Goal: Book appointment/travel/reservation

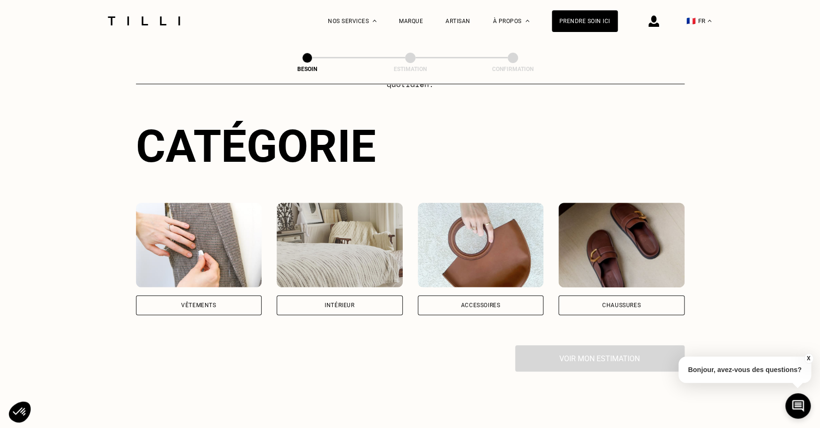
scroll to position [87, 0]
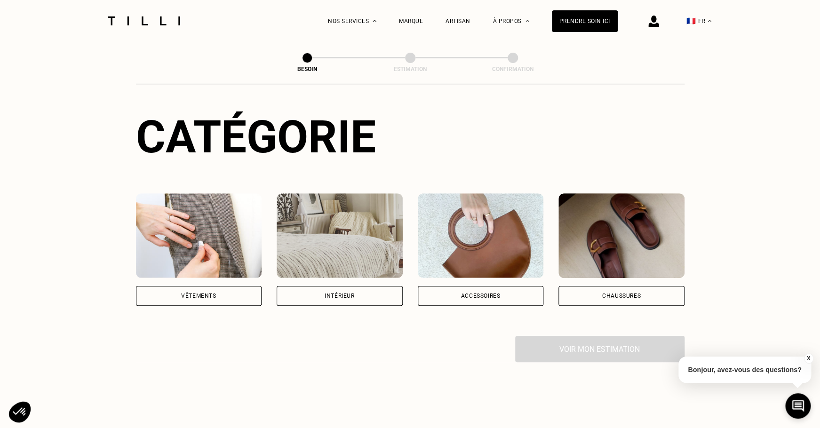
click at [226, 291] on div "Vêtements" at bounding box center [199, 296] width 126 height 20
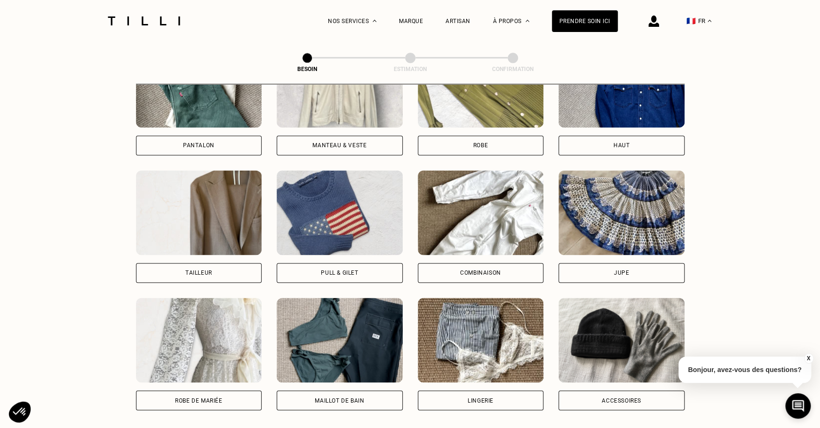
scroll to position [387, 0]
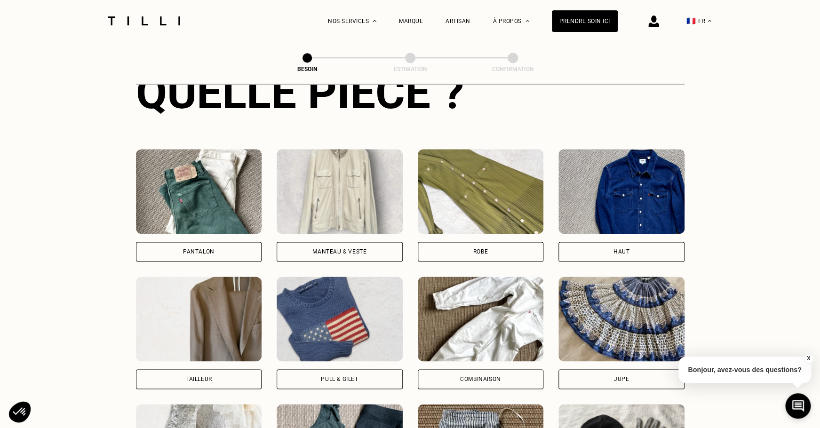
click at [201, 242] on div "Pantalon" at bounding box center [199, 252] width 126 height 20
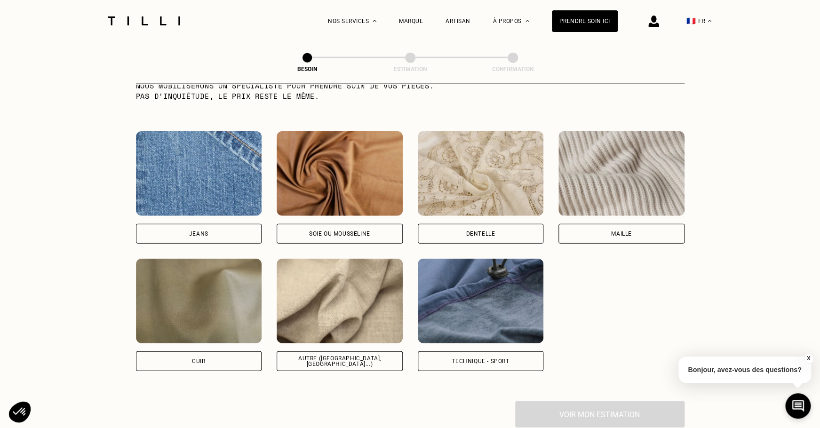
scroll to position [977, 0]
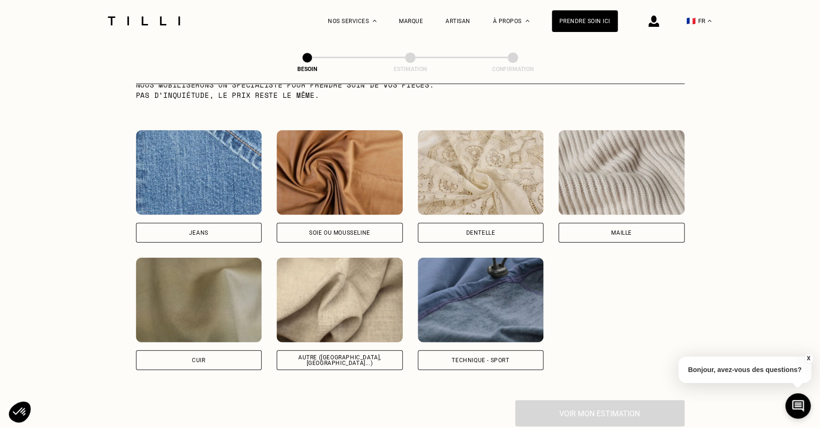
click at [366, 355] on div "Autre ([GEOGRAPHIC_DATA], [GEOGRAPHIC_DATA]...)" at bounding box center [340, 360] width 110 height 11
select select "FR"
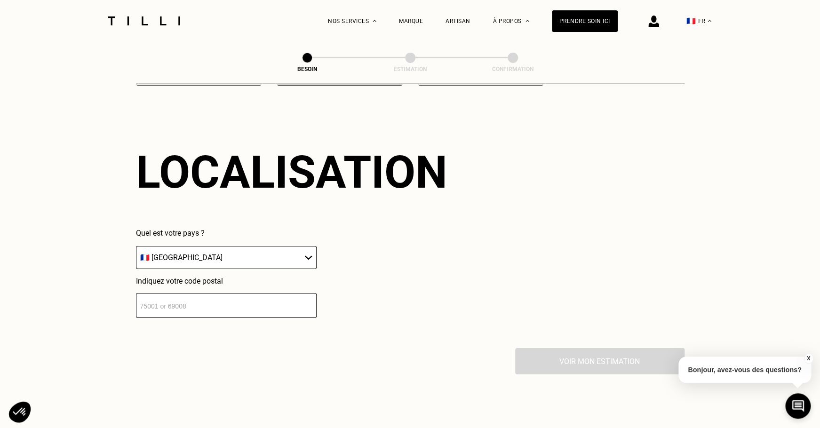
scroll to position [1262, 0]
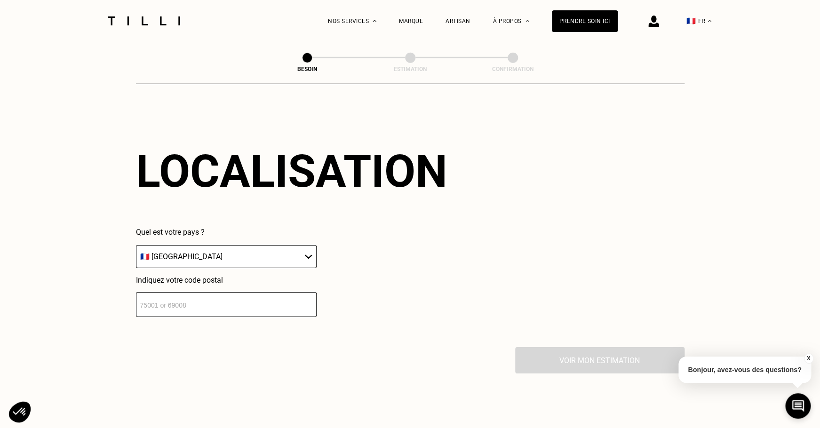
click at [270, 306] on input "number" at bounding box center [226, 304] width 181 height 25
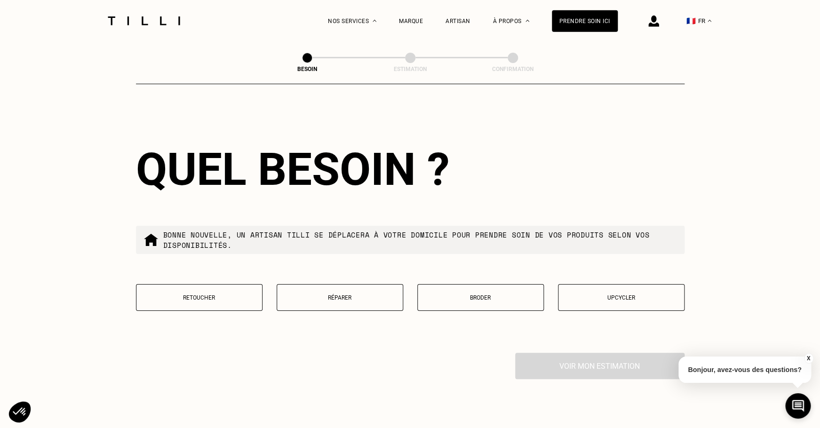
scroll to position [1497, 0]
type input "75012"
click at [244, 296] on button "Retoucher" at bounding box center [199, 297] width 127 height 27
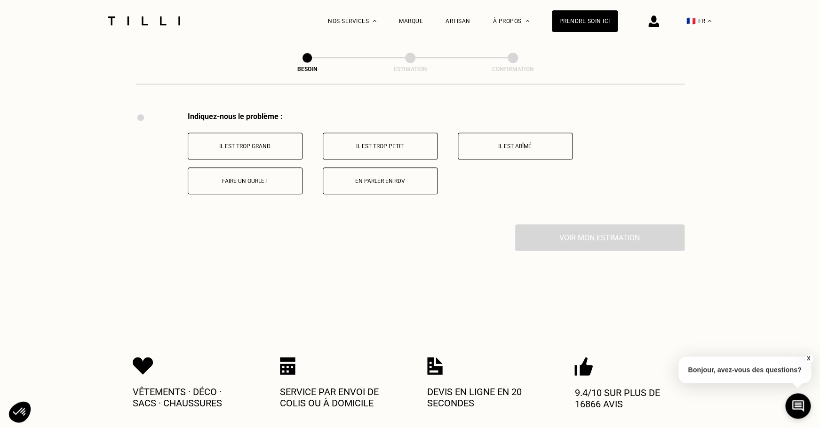
scroll to position [1737, 0]
click at [277, 143] on p "Il est trop grand" at bounding box center [245, 146] width 104 height 7
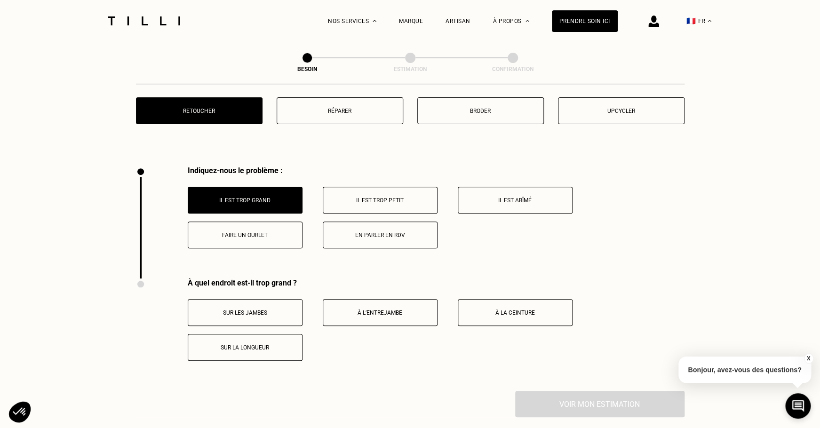
scroll to position [1666, 0]
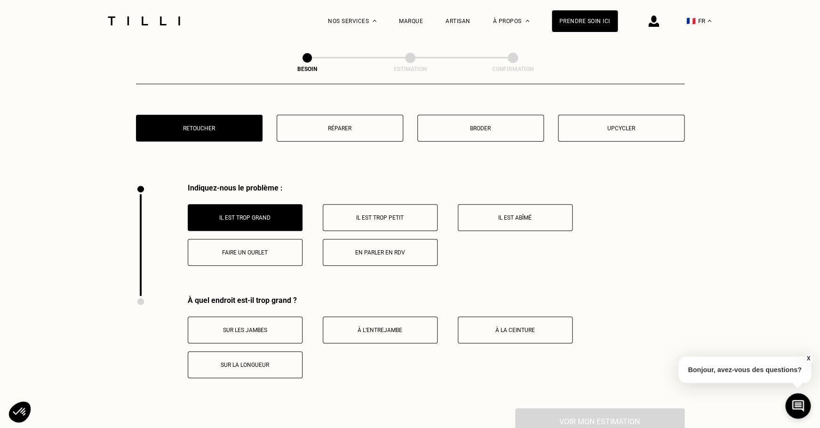
click at [287, 336] on button "Sur les jambes" at bounding box center [245, 330] width 115 height 27
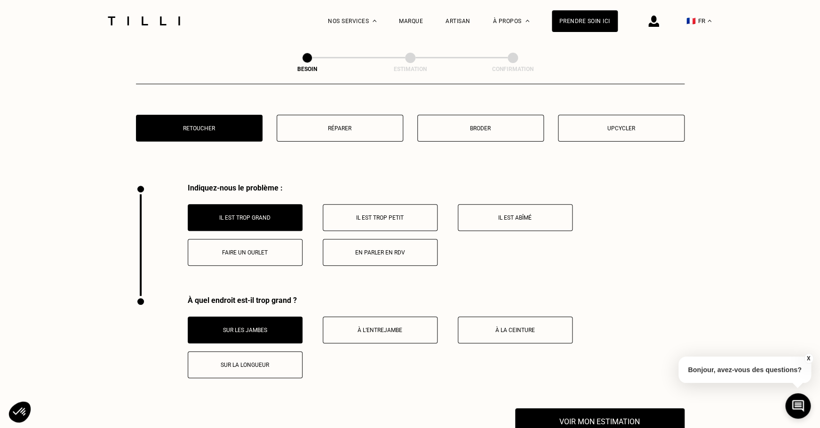
click at [287, 363] on button "Sur la longueur" at bounding box center [245, 364] width 115 height 27
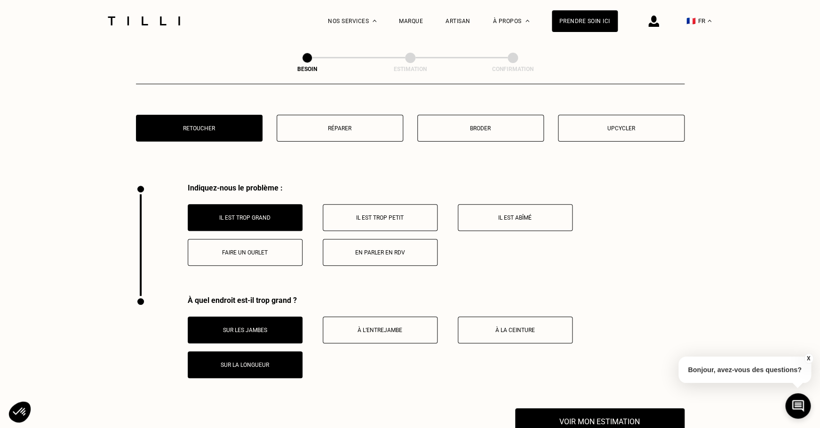
click at [365, 327] on p "À l’entrejambe" at bounding box center [380, 330] width 104 height 7
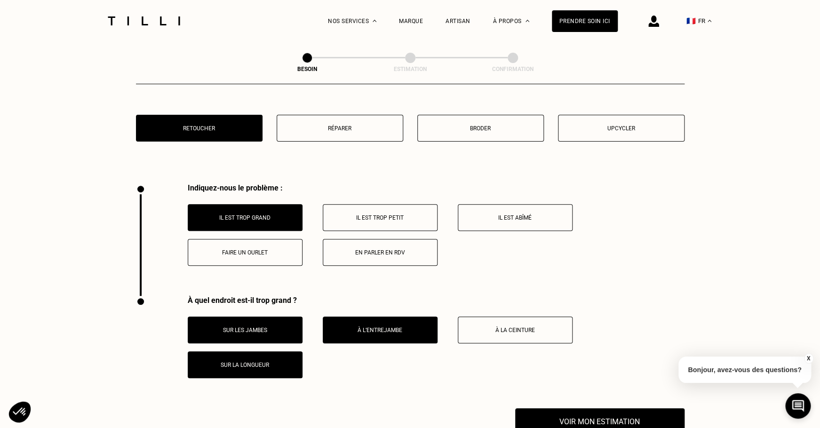
click at [500, 305] on div "À quel endroit est-il trop grand ? Sur les jambes À l’entrejambe À la ceinture …" at bounding box center [436, 337] width 497 height 82
click at [499, 329] on button "À la ceinture" at bounding box center [515, 330] width 115 height 27
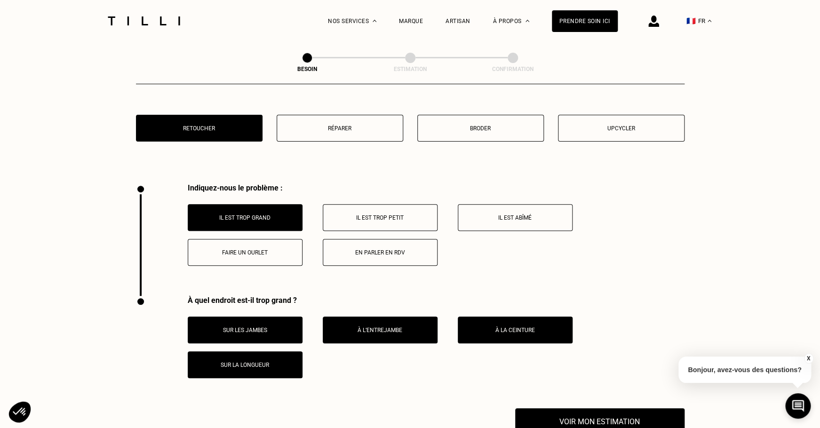
click at [297, 322] on button "Sur les jambes" at bounding box center [245, 330] width 115 height 27
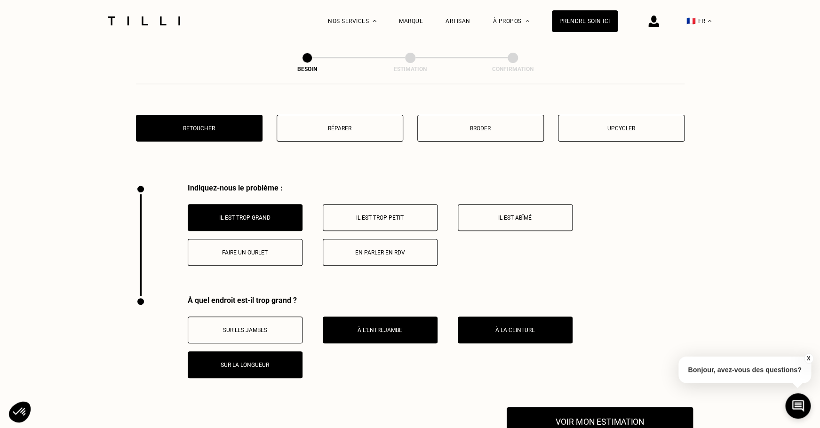
click at [555, 409] on button "Voir mon estimation" at bounding box center [600, 421] width 186 height 29
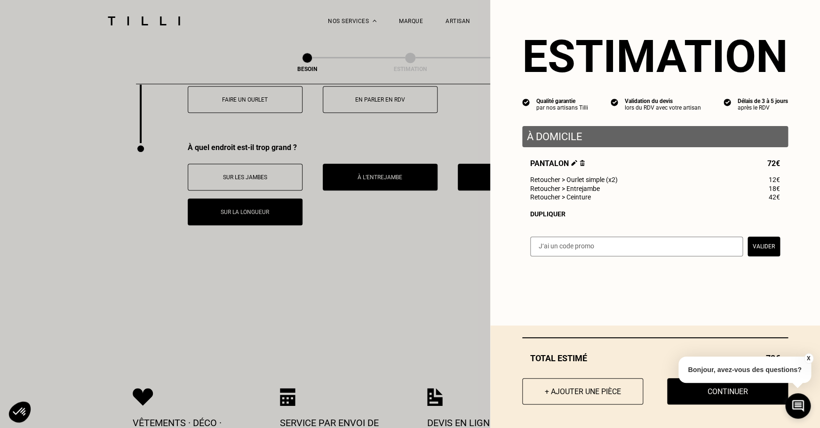
scroll to position [1822, 0]
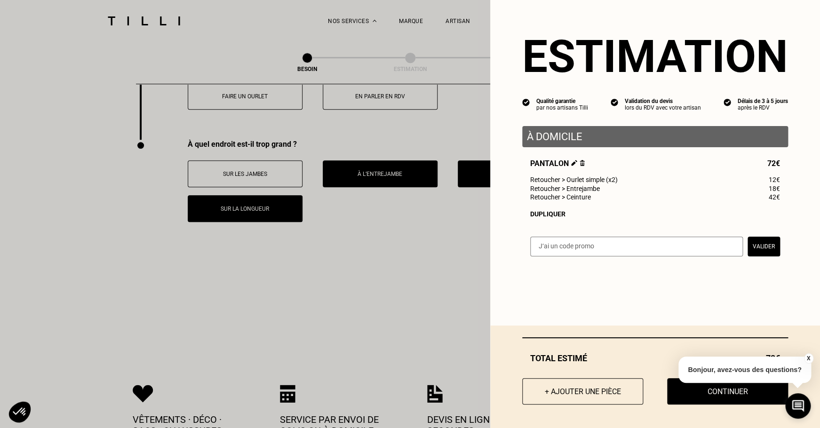
click at [808, 357] on button "X" at bounding box center [807, 358] width 9 height 10
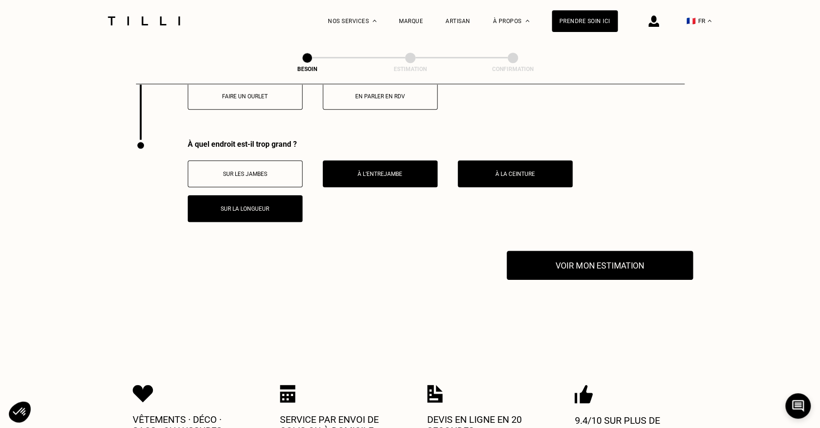
click at [557, 257] on button "Voir mon estimation" at bounding box center [600, 265] width 186 height 29
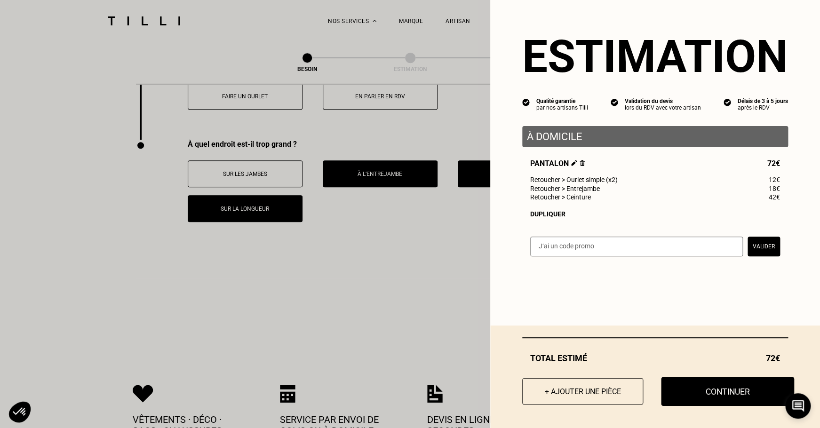
click at [707, 384] on button "Continuer" at bounding box center [727, 391] width 133 height 29
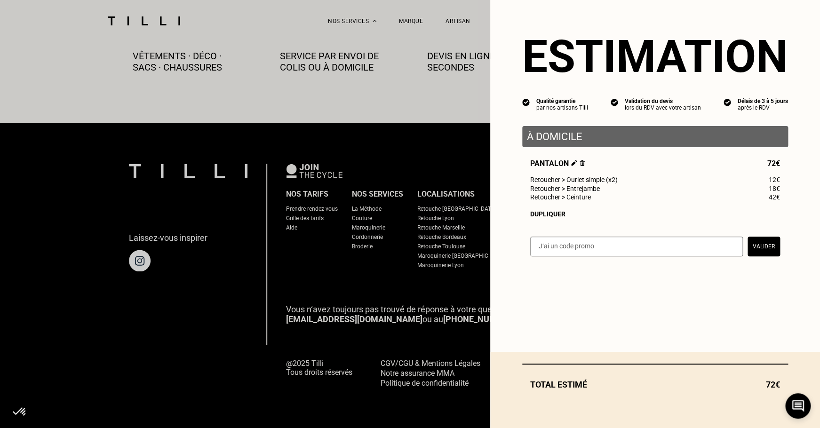
scroll to position [524, 0]
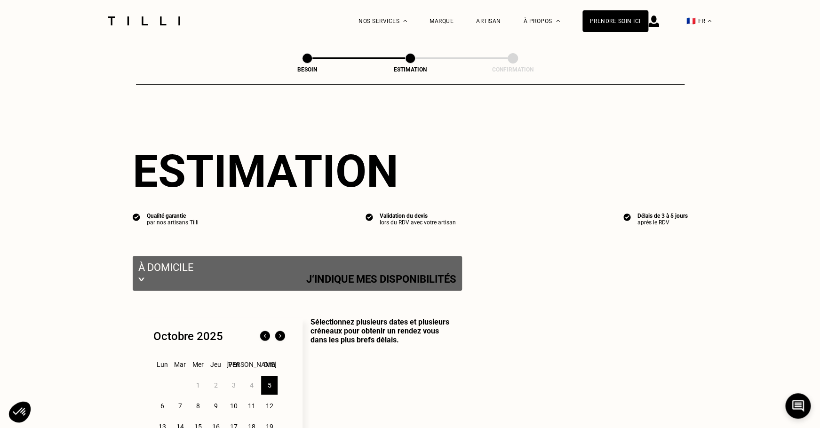
select select "FR"
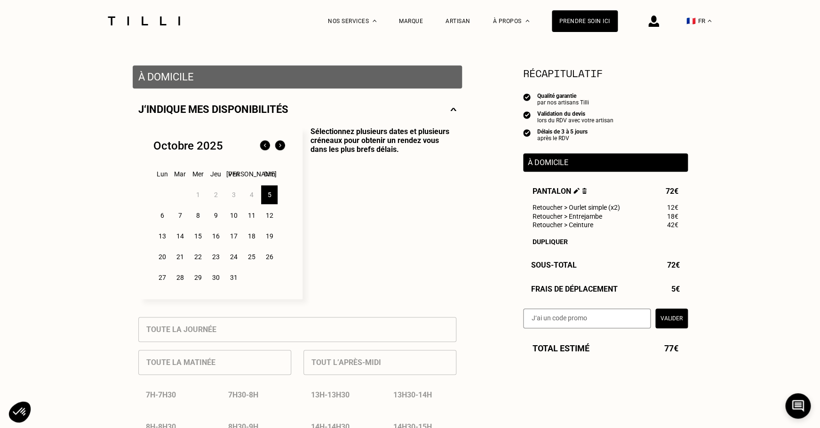
scroll to position [167, 0]
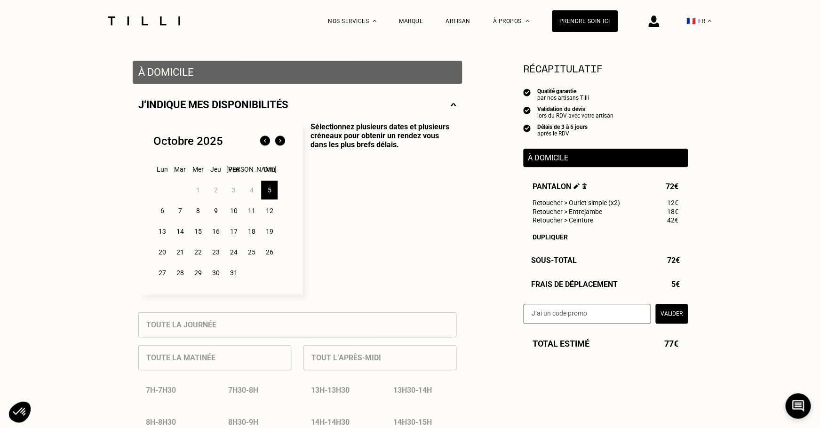
click at [159, 208] on div "6" at bounding box center [162, 210] width 16 height 19
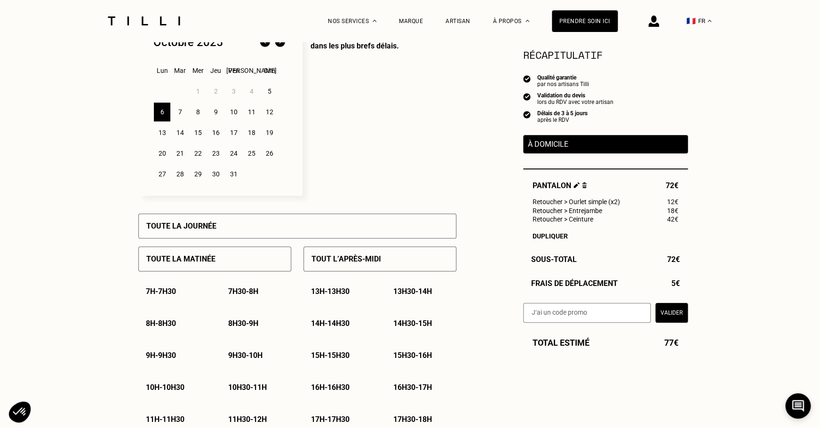
scroll to position [322, 0]
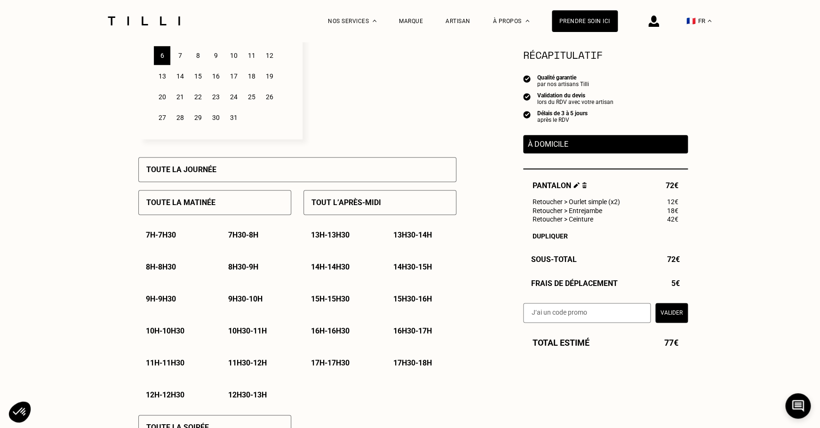
click at [277, 205] on div "Toute la matinée" at bounding box center [214, 202] width 153 height 25
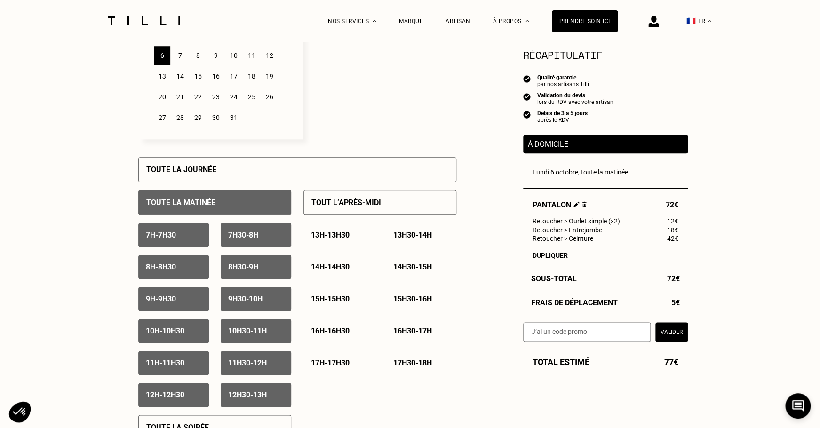
click at [273, 393] on div "12h30 - 13h" at bounding box center [256, 395] width 71 height 24
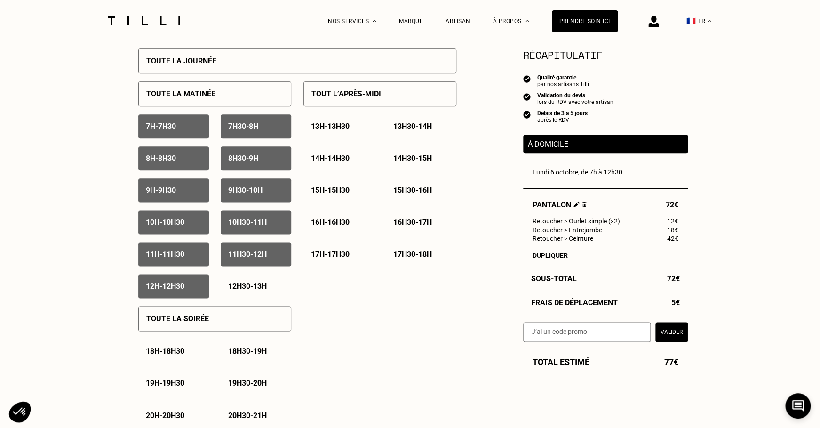
scroll to position [491, 0]
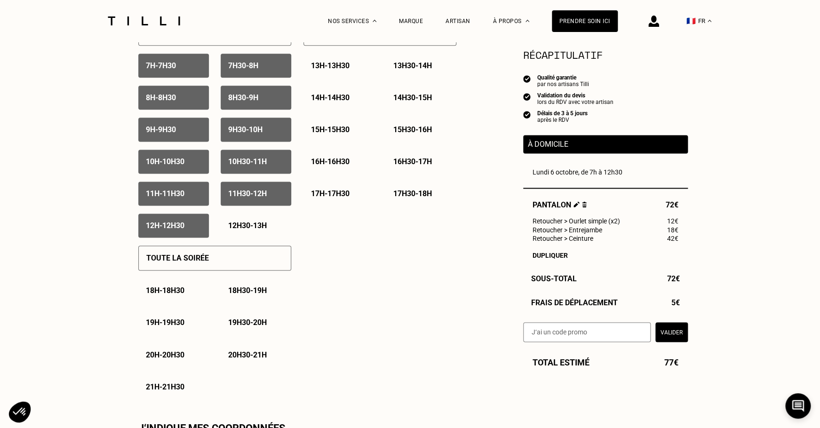
click at [253, 266] on div "Toute la soirée" at bounding box center [214, 258] width 153 height 25
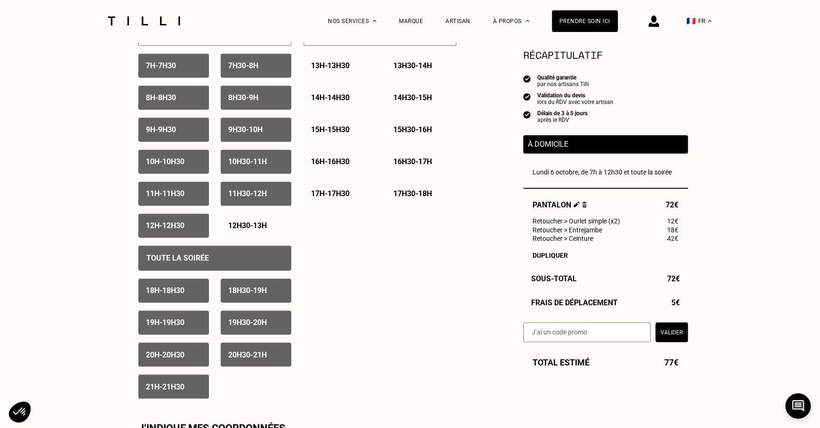
click at [200, 298] on div "18h - 18h30" at bounding box center [173, 290] width 71 height 24
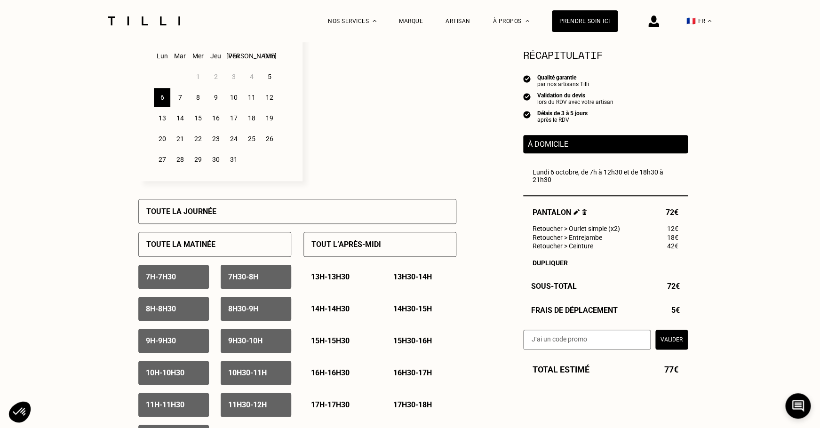
scroll to position [282, 0]
